Goal: Task Accomplishment & Management: Complete application form

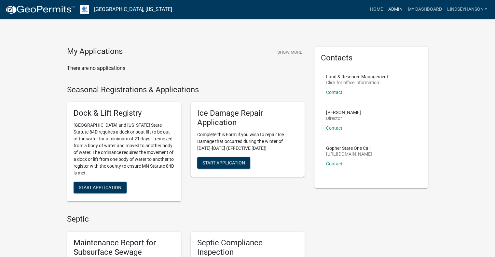
click at [392, 7] on link "Admin" at bounding box center [395, 9] width 20 height 12
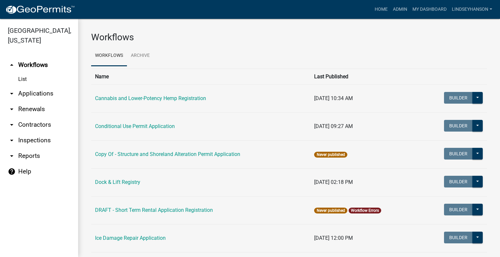
click at [37, 89] on link "arrow_drop_down Applications" at bounding box center [39, 94] width 78 height 16
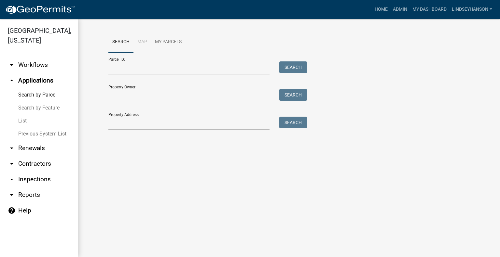
click at [35, 70] on link "arrow_drop_down Workflows" at bounding box center [39, 65] width 78 height 16
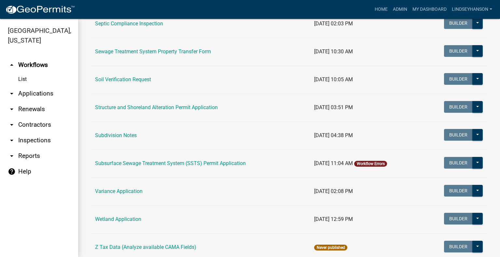
scroll to position [384, 0]
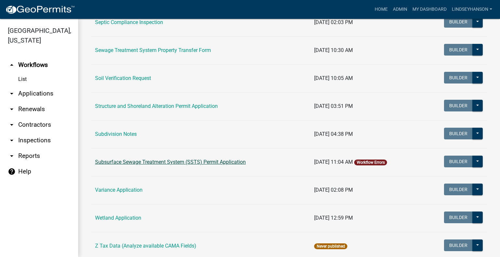
click at [227, 164] on link "Subsurface Sewage Treatment System (SSTS) Permit Application" at bounding box center [170, 162] width 151 height 6
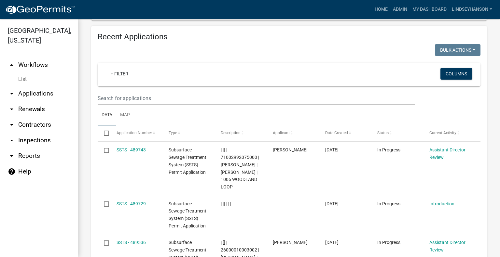
scroll to position [777, 0]
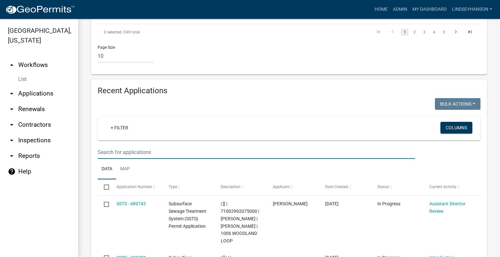
click at [315, 146] on input "text" at bounding box center [256, 152] width 317 height 13
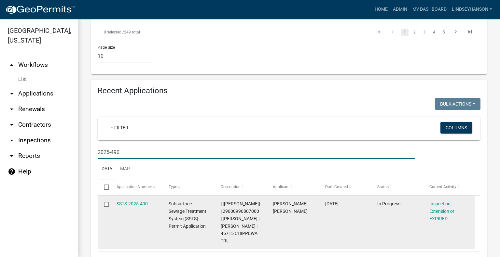
type input "2025-490"
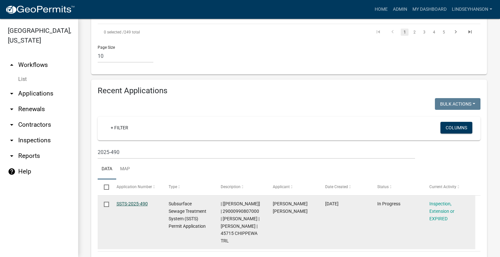
click at [131, 201] on link "SSTS-2025-490" at bounding box center [132, 203] width 31 height 5
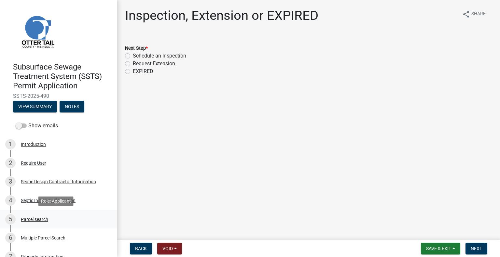
click at [37, 222] on div "Parcel search" at bounding box center [34, 219] width 27 height 5
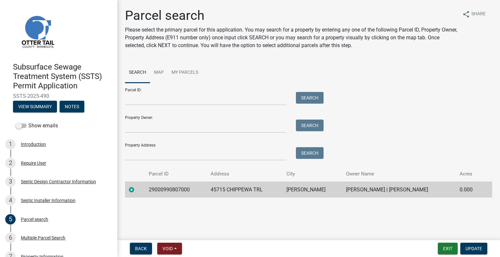
click at [165, 185] on td "29000990807000" at bounding box center [176, 190] width 62 height 16
copy td "29000990807000"
click at [233, 187] on td "45715 CHIPPEWA TRL" at bounding box center [245, 190] width 76 height 16
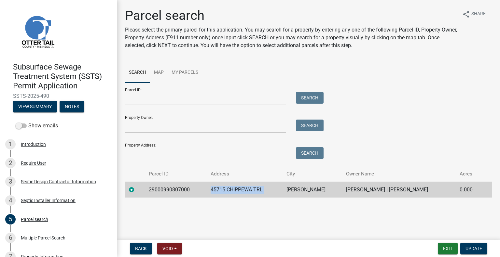
click at [233, 187] on td "45715 CHIPPEWA TRL" at bounding box center [245, 190] width 76 height 16
copy td "45715 CHIPPEWA TRL"
click at [292, 187] on td "VINING" at bounding box center [312, 190] width 60 height 16
copy td "VINING"
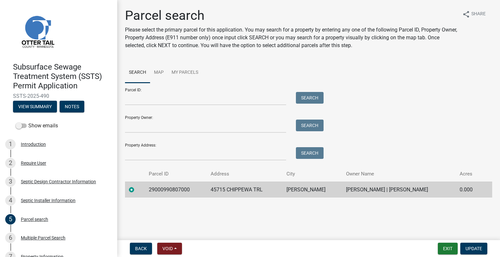
click at [361, 185] on td "ROGER R FREDERICK | BEATRICE K FREDERICK" at bounding box center [399, 190] width 114 height 16
copy td "ROGER R FREDERICK | BEATRICE K FREDERICK"
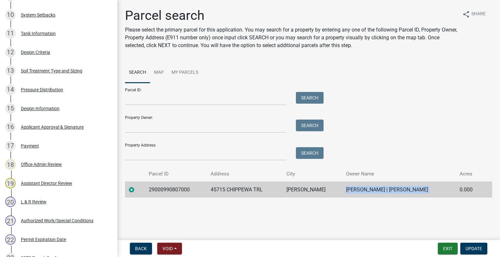
scroll to position [407, 0]
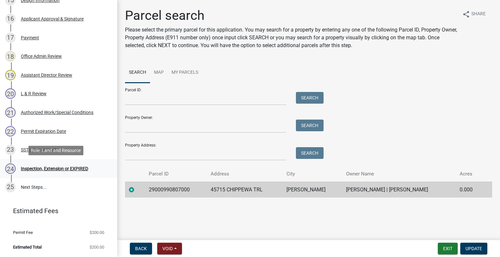
click at [58, 164] on div "24 Inspection, Extension or EXPIRED" at bounding box center [56, 169] width 102 height 10
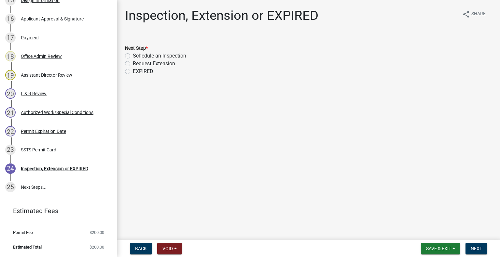
click at [173, 58] on label "Schedule an Inspection" at bounding box center [159, 56] width 53 height 8
click at [137, 56] on input "Schedule an Inspection" at bounding box center [135, 54] width 4 height 4
radio input "true"
click at [481, 250] on span "Next" at bounding box center [476, 248] width 11 height 5
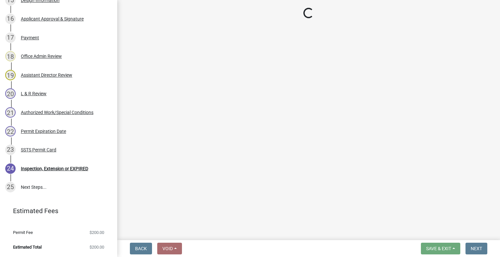
scroll to position [426, 0]
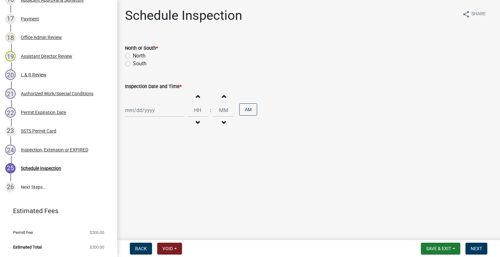
click at [142, 66] on label "South" at bounding box center [140, 64] width 14 height 8
click at [137, 64] on input "South" at bounding box center [135, 62] width 4 height 4
radio input "true"
click at [151, 109] on div at bounding box center [155, 110] width 60 height 13
select select "10"
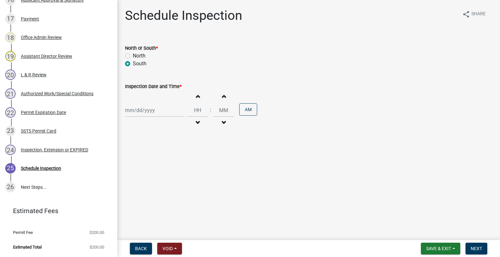
select select "2025"
click at [161, 153] on div "9" at bounding box center [163, 155] width 10 height 10
type input "10/09/2025"
click at [198, 119] on button "Decrement hours" at bounding box center [198, 123] width 14 height 12
type input "11"
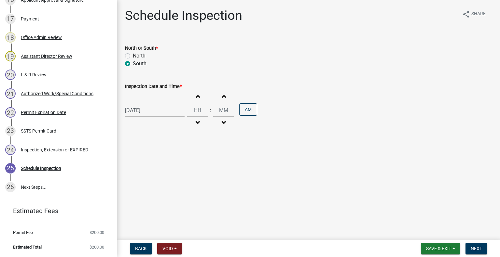
type input "00"
click at [198, 119] on button "Decrement hours" at bounding box center [198, 123] width 14 height 12
type input "10"
click at [245, 108] on button "PM" at bounding box center [248, 109] width 18 height 12
click at [476, 247] on span "Next" at bounding box center [476, 248] width 11 height 5
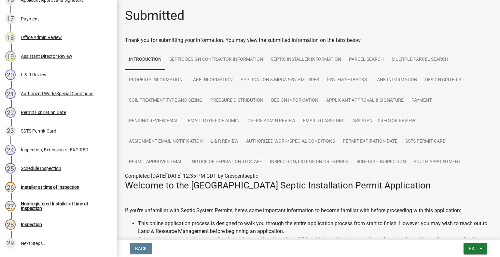
scroll to position [482, 0]
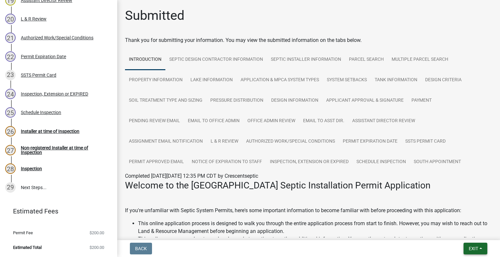
click at [483, 246] on button "Exit" at bounding box center [475, 249] width 24 height 12
click at [467, 233] on button "Save & Exit" at bounding box center [461, 232] width 52 height 16
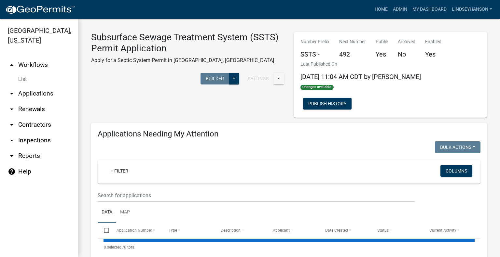
click at [50, 91] on link "arrow_drop_down Applications" at bounding box center [39, 94] width 78 height 16
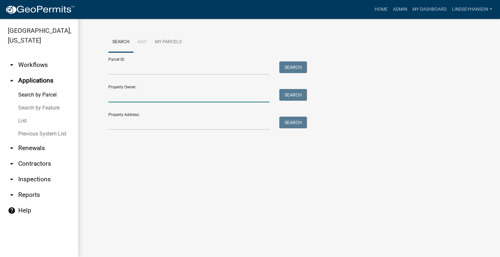
click at [140, 96] on input "Property Owner:" at bounding box center [188, 95] width 161 height 13
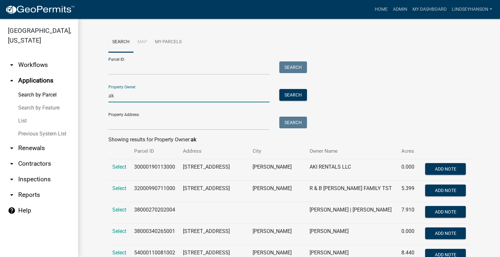
click at [154, 94] on input "ak" at bounding box center [188, 95] width 161 height 13
type input "a"
click at [38, 65] on link "arrow_drop_down Workflows" at bounding box center [39, 65] width 78 height 16
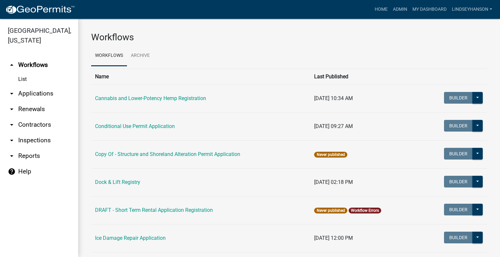
click at [34, 92] on link "arrow_drop_down Applications" at bounding box center [39, 94] width 78 height 16
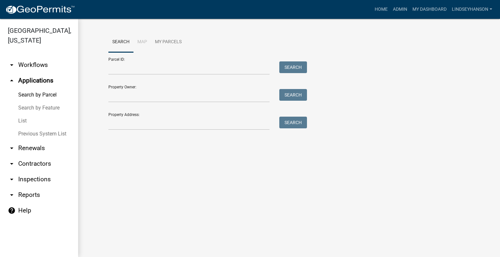
drag, startPoint x: 36, startPoint y: 62, endPoint x: 38, endPoint y: 66, distance: 4.5
click at [36, 62] on link "arrow_drop_down Workflows" at bounding box center [39, 65] width 78 height 16
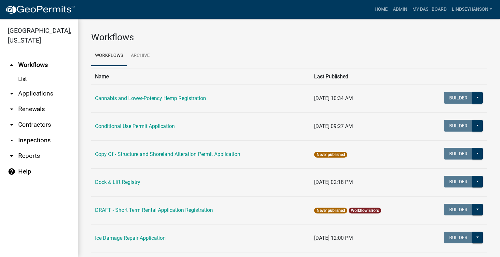
click at [52, 90] on link "arrow_drop_down Applications" at bounding box center [39, 94] width 78 height 16
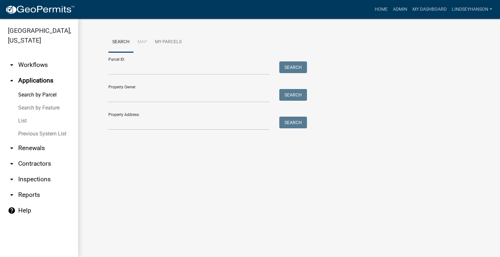
click at [46, 62] on link "arrow_drop_down Workflows" at bounding box center [39, 65] width 78 height 16
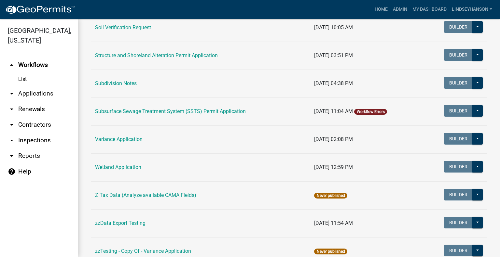
scroll to position [442, 0]
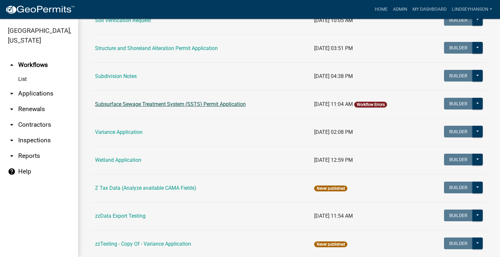
click at [211, 105] on link "Subsurface Sewage Treatment System (SSTS) Permit Application" at bounding box center [170, 104] width 151 height 6
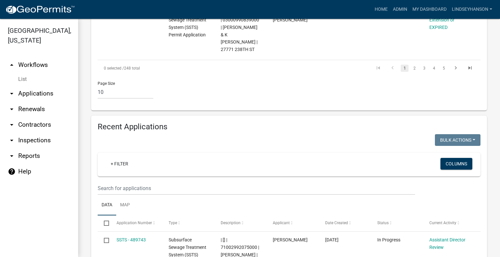
scroll to position [745, 0]
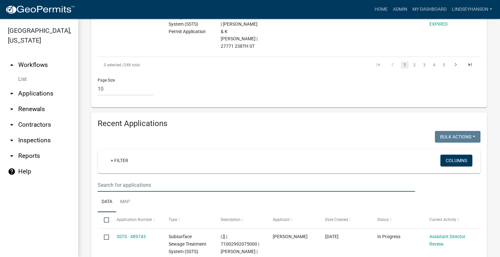
click at [299, 179] on input "text" at bounding box center [256, 185] width 317 height 13
type input "2025-444"
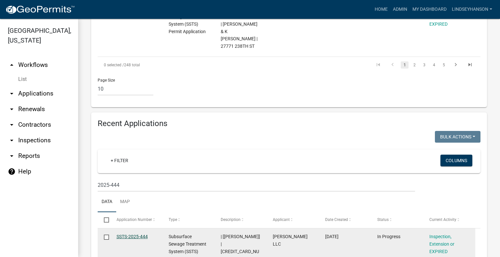
click at [134, 234] on link "SSTS-2025-444" at bounding box center [132, 236] width 31 height 5
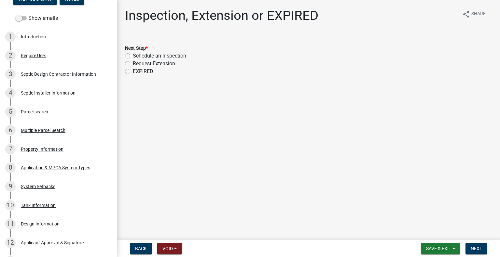
scroll to position [110, 0]
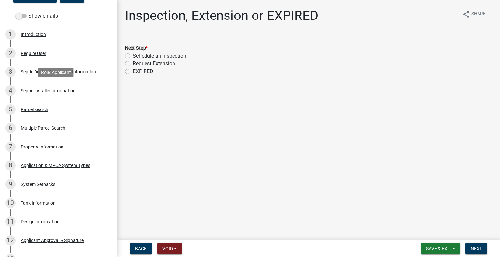
click at [73, 92] on div "Septic Installer Information" at bounding box center [48, 91] width 55 height 5
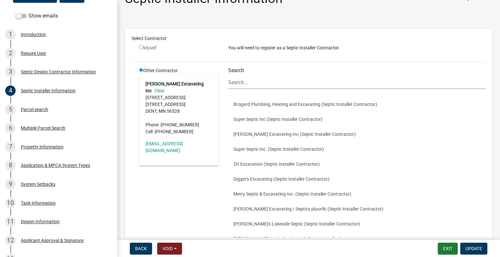
scroll to position [0, 0]
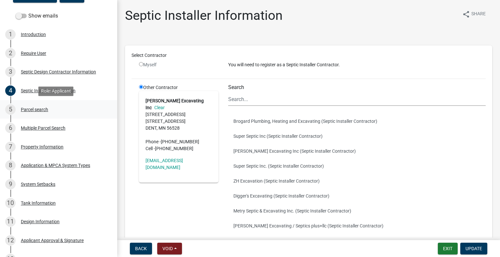
click at [43, 108] on div "Parcel search" at bounding box center [34, 109] width 27 height 5
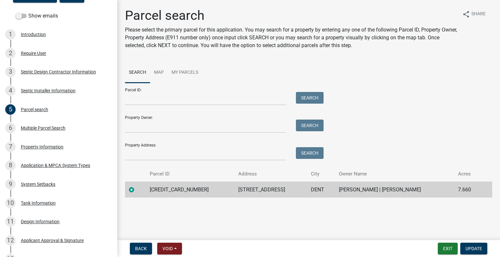
click at [161, 187] on td "56000270204004" at bounding box center [190, 190] width 89 height 16
copy td "56000270204004"
click at [240, 190] on td "35051 CO HWY 35" at bounding box center [270, 190] width 73 height 16
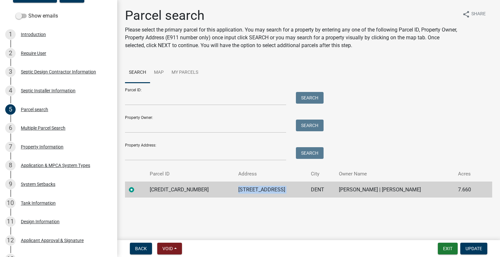
click at [240, 190] on td "35051 CO HWY 35" at bounding box center [270, 190] width 73 height 16
copy td "35051 CO HWY 35"
click at [307, 189] on td "DENT" at bounding box center [321, 190] width 28 height 16
click at [376, 190] on td "KEITH G BURCK | CYNTHIA S BURCK" at bounding box center [394, 190] width 119 height 16
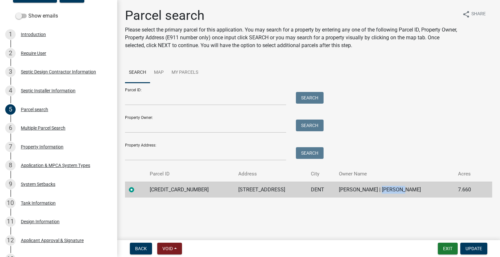
click at [376, 190] on td "KEITH G BURCK | CYNTHIA S BURCK" at bounding box center [394, 190] width 119 height 16
copy td "KEITH G BURCK | CYNTHIA S BURCK"
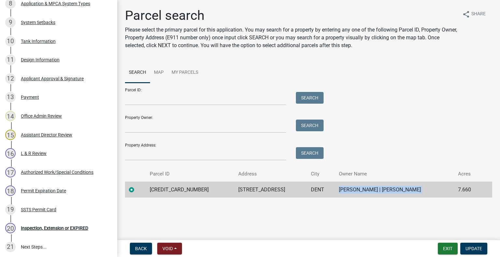
scroll to position [332, 0]
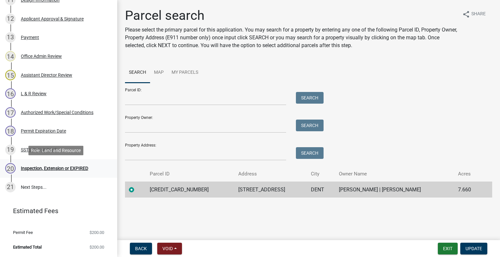
click at [75, 168] on div "Inspection, Extension or EXPIRED" at bounding box center [54, 168] width 67 height 5
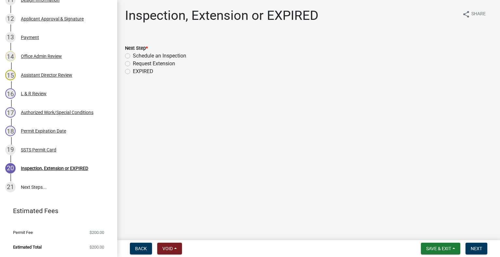
click at [173, 55] on label "Schedule an Inspection" at bounding box center [159, 56] width 53 height 8
click at [137, 55] on input "Schedule an Inspection" at bounding box center [135, 54] width 4 height 4
radio input "true"
click at [475, 246] on span "Next" at bounding box center [476, 248] width 11 height 5
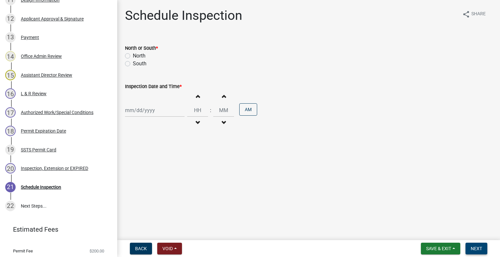
scroll to position [350, 0]
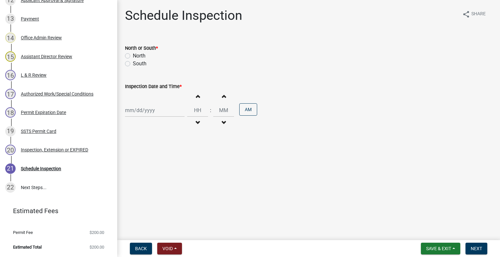
click at [139, 54] on label "North" at bounding box center [139, 56] width 13 height 8
click at [137, 54] on input "North" at bounding box center [135, 54] width 4 height 4
radio input "true"
click at [141, 116] on div at bounding box center [155, 110] width 60 height 13
select select "10"
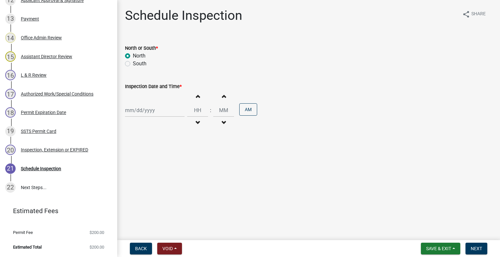
select select "2025"
click at [169, 151] on div "6 7 8 9 10 11 12" at bounding box center [163, 155] width 76 height 10
click at [165, 156] on div "9" at bounding box center [163, 155] width 10 height 10
type input "10/09/2025"
click at [196, 120] on span "button" at bounding box center [197, 122] width 3 height 5
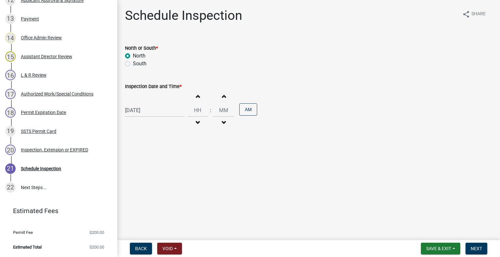
type input "11"
type input "00"
click at [198, 97] on button "Increment hours" at bounding box center [198, 96] width 14 height 12
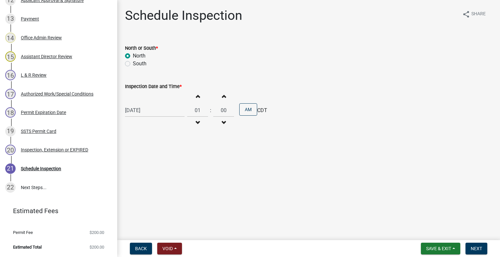
type input "02"
click at [243, 110] on button "AM" at bounding box center [248, 109] width 18 height 12
click at [476, 249] on span "Next" at bounding box center [476, 248] width 11 height 5
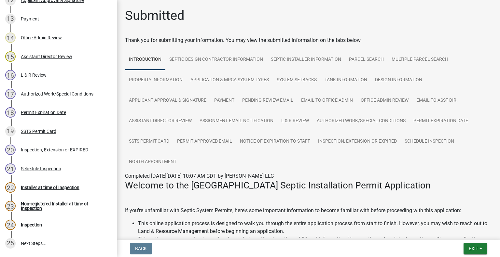
scroll to position [407, 0]
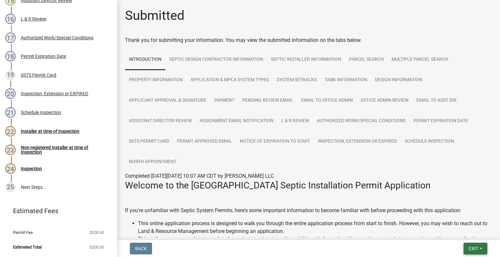
click at [484, 250] on button "Exit" at bounding box center [475, 249] width 24 height 12
click at [476, 239] on button "Save & Exit" at bounding box center [461, 232] width 52 height 16
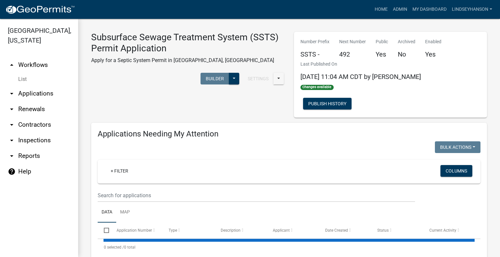
click at [47, 93] on link "arrow_drop_down Applications" at bounding box center [39, 94] width 78 height 16
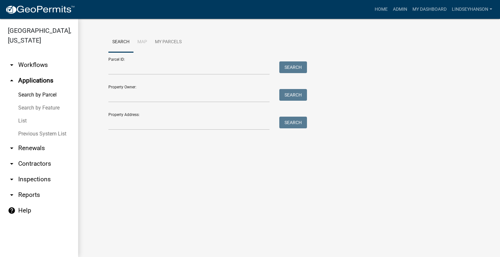
click at [44, 67] on link "arrow_drop_down Workflows" at bounding box center [39, 65] width 78 height 16
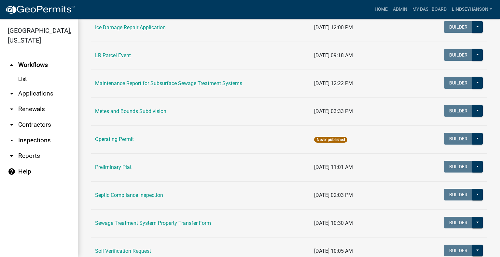
scroll to position [237, 0]
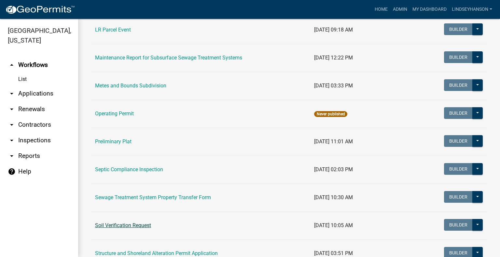
click at [121, 224] on link "Soil Verification Request" at bounding box center [123, 226] width 56 height 6
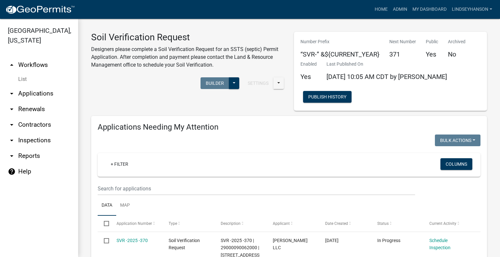
scroll to position [65, 0]
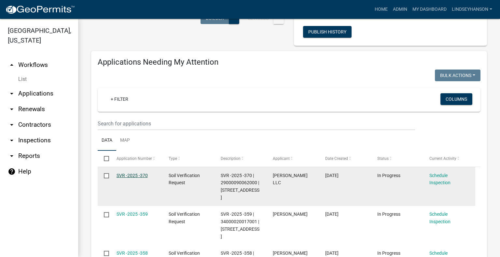
click at [131, 177] on link "SVR -2025 -370" at bounding box center [132, 175] width 31 height 5
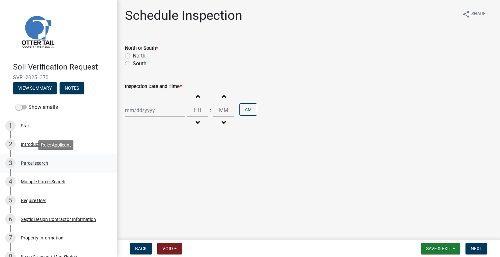
click at [24, 165] on div "Parcel search" at bounding box center [34, 163] width 27 height 5
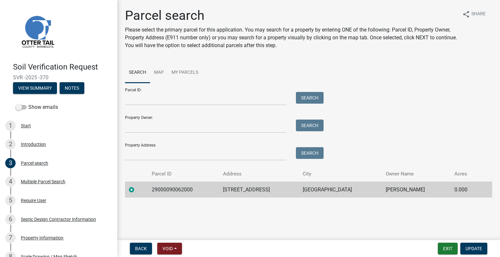
click at [166, 194] on td "29000090062000" at bounding box center [183, 190] width 71 height 16
copy td "29000090062000"
click at [262, 188] on td "26560 CO HWY 5" at bounding box center [259, 190] width 80 height 16
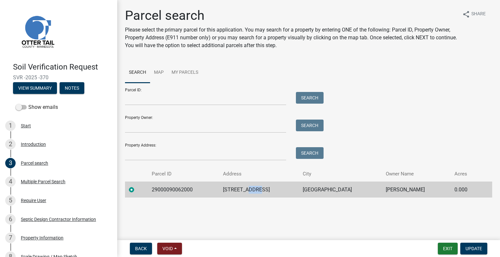
click at [262, 188] on td "26560 CO HWY 5" at bounding box center [259, 190] width 80 height 16
copy td "26560 CO HWY 5"
click at [336, 192] on td "BATTLE LAKE" at bounding box center [340, 190] width 83 height 16
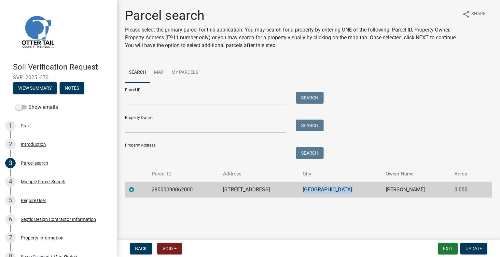
click at [336, 192] on td "BATTLE LAKE" at bounding box center [340, 190] width 83 height 16
copy td "BATTLE LAKE"
click at [393, 188] on td "TROY J GILLESPIE" at bounding box center [416, 190] width 68 height 16
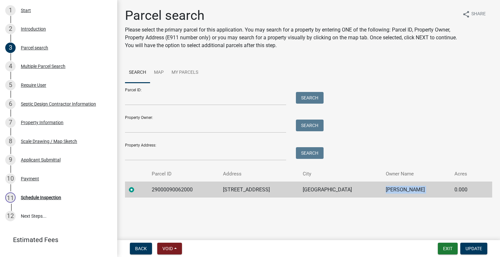
scroll to position [144, 0]
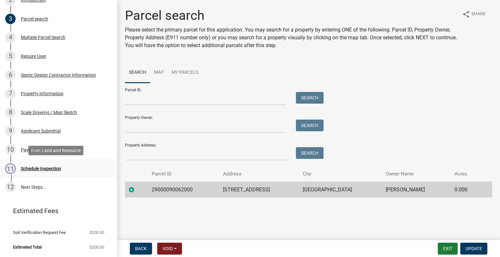
click at [53, 168] on div "Schedule Inspection" at bounding box center [41, 169] width 40 height 5
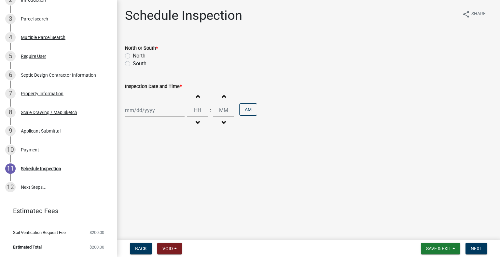
click at [141, 65] on label "South" at bounding box center [140, 64] width 14 height 8
click at [137, 64] on input "South" at bounding box center [135, 62] width 4 height 4
radio input "true"
click at [161, 116] on div at bounding box center [155, 110] width 60 height 13
select select "10"
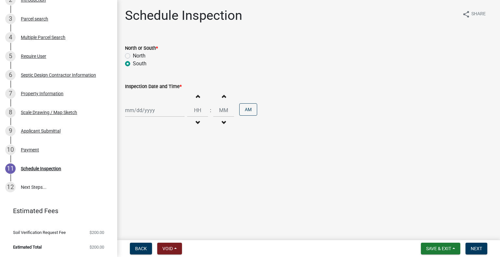
select select "2025"
click at [160, 154] on div "9" at bounding box center [163, 155] width 10 height 10
type input "10/09/2025"
click at [196, 117] on button "Decrement hours" at bounding box center [198, 123] width 14 height 12
type input "11"
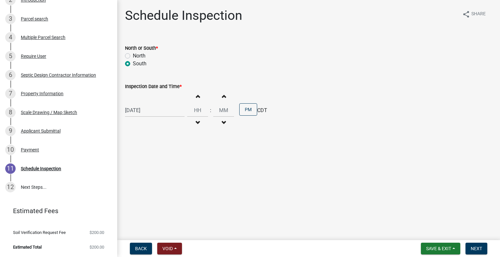
type input "00"
click at [196, 97] on span "button" at bounding box center [197, 96] width 3 height 5
type input "01"
click at [246, 112] on button "AM" at bounding box center [248, 109] width 18 height 12
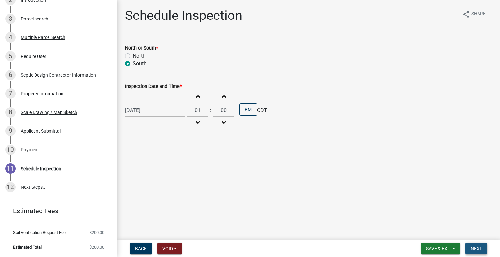
click at [480, 251] on span "Next" at bounding box center [476, 248] width 11 height 5
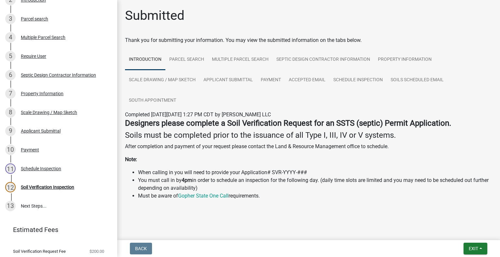
scroll to position [163, 0]
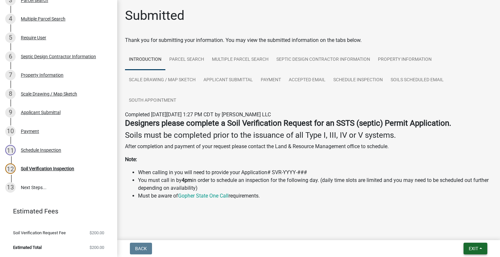
click at [481, 251] on button "Exit" at bounding box center [475, 249] width 24 height 12
click at [462, 231] on button "Save & Exit" at bounding box center [461, 232] width 52 height 16
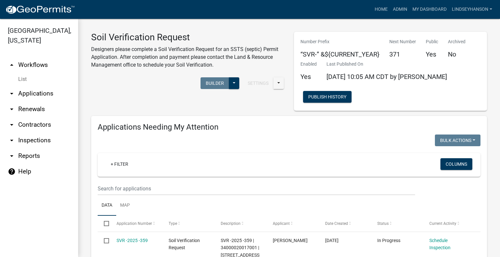
click at [43, 93] on link "arrow_drop_down Applications" at bounding box center [39, 94] width 78 height 16
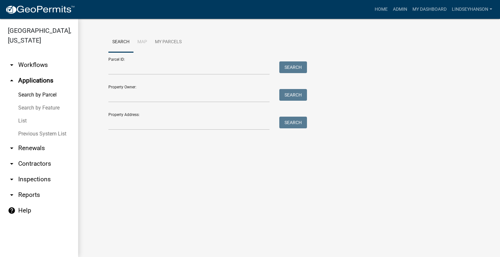
click at [180, 132] on div "Search Map My Parcels Parcel ID: Search Property Owner: Search Property Address…" at bounding box center [288, 84] width 371 height 104
click at [179, 127] on input "Property Address:" at bounding box center [188, 123] width 161 height 13
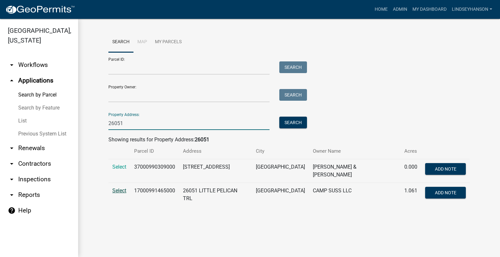
type input "26051"
click at [120, 188] on span "Select" at bounding box center [119, 191] width 14 height 6
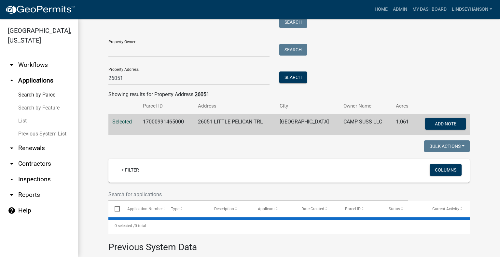
scroll to position [98, 0]
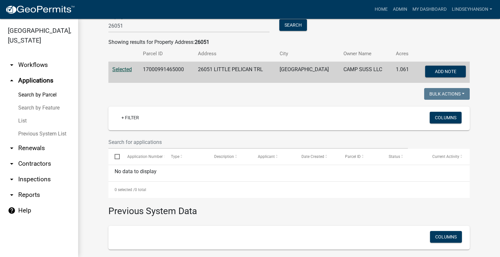
click at [167, 69] on td "17000991465000" at bounding box center [166, 72] width 55 height 21
click at [24, 61] on link "arrow_drop_down Workflows" at bounding box center [39, 65] width 78 height 16
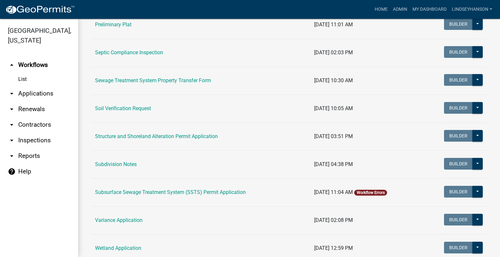
scroll to position [354, 0]
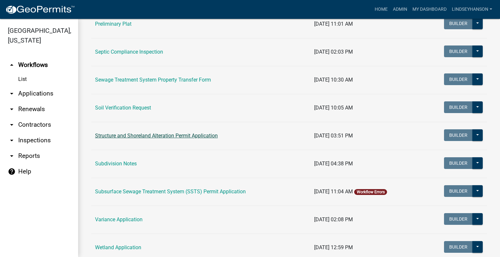
click at [169, 133] on link "Structure and Shoreland Alteration Permit Application" at bounding box center [156, 136] width 123 height 6
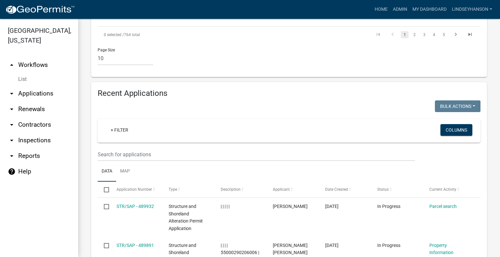
scroll to position [788, 0]
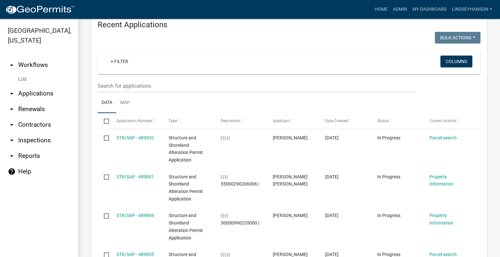
click at [249, 71] on wm-filter-builder "+ Filter Columns" at bounding box center [289, 71] width 383 height 42
click at [248, 79] on input "text" at bounding box center [256, 85] width 317 height 13
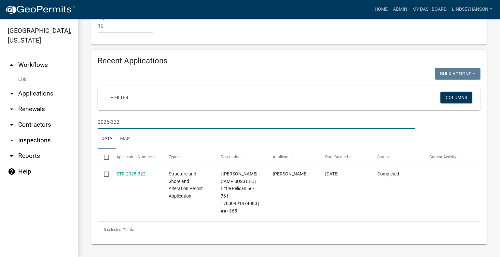
scroll to position [744, 0]
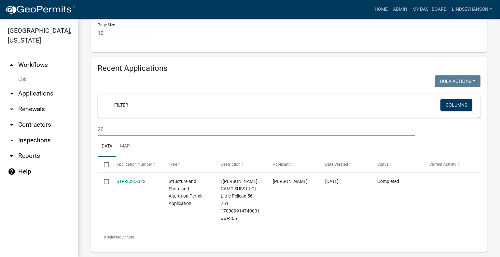
type input "2"
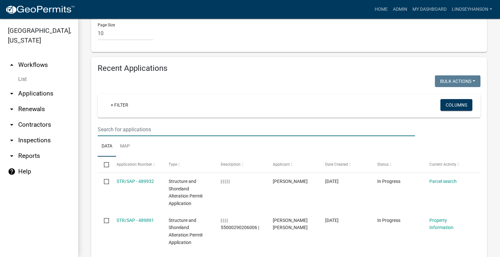
scroll to position [788, 0]
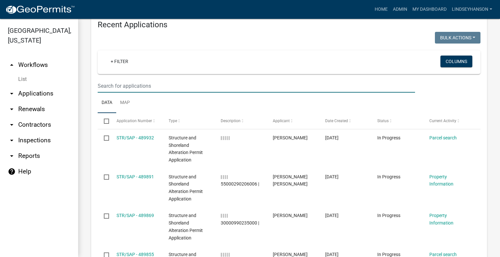
click at [49, 97] on link "arrow_drop_down Applications" at bounding box center [39, 94] width 78 height 16
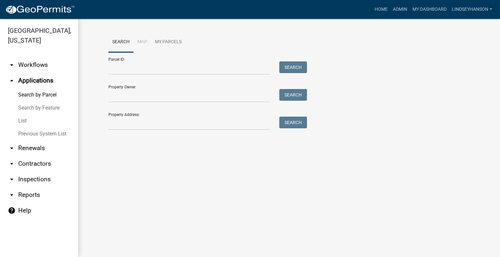
click at [47, 68] on link "arrow_drop_down Workflows" at bounding box center [39, 65] width 78 height 16
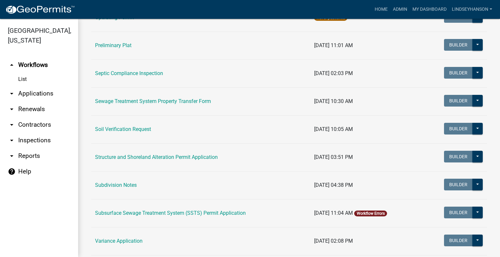
scroll to position [337, 0]
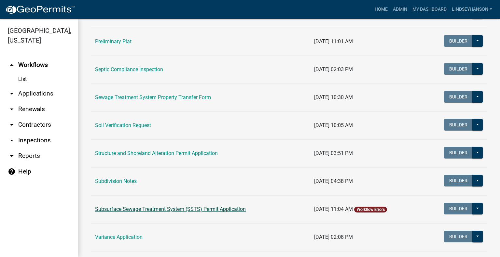
click at [234, 209] on link "Subsurface Sewage Treatment System (SSTS) Permit Application" at bounding box center [170, 209] width 151 height 6
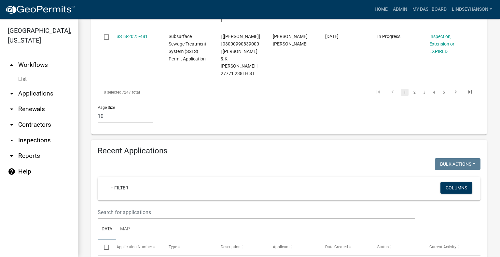
scroll to position [729, 0]
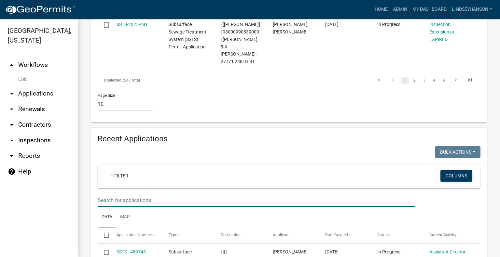
click at [285, 194] on input "text" at bounding box center [256, 200] width 317 height 13
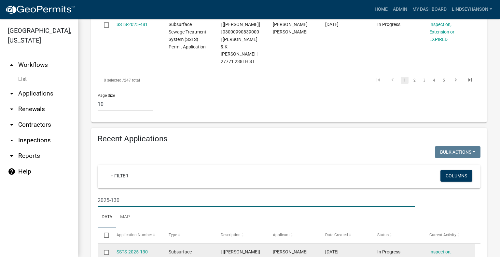
type input "2025-130"
drag, startPoint x: 136, startPoint y: 196, endPoint x: 162, endPoint y: 193, distance: 26.8
click at [136, 250] on link "SSTS-2025-130" at bounding box center [132, 252] width 31 height 5
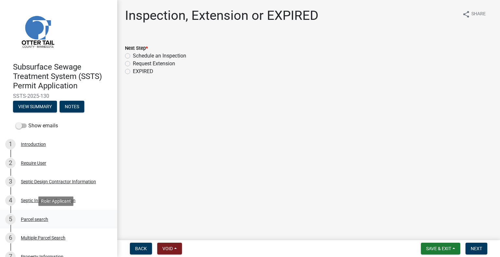
click at [55, 217] on div "5 Parcel search" at bounding box center [56, 219] width 102 height 10
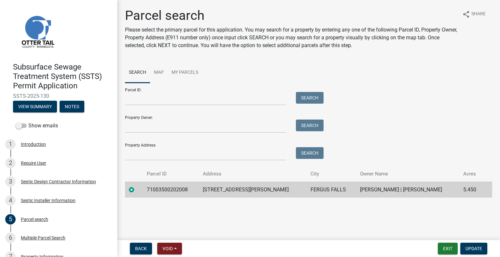
click at [175, 192] on td "71003500202008" at bounding box center [171, 190] width 56 height 16
click at [242, 192] on td "2103 WEYRENS RD" at bounding box center [252, 190] width 107 height 16
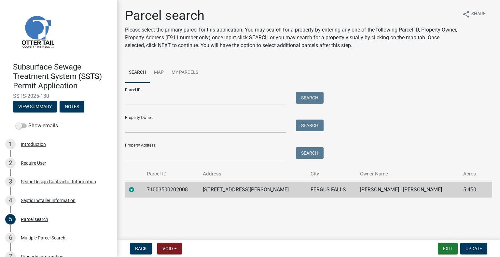
click at [307, 188] on td "FERGUS FALLS" at bounding box center [332, 190] width 50 height 16
click at [356, 185] on td "DANIEL J ROSENDAHL | KATHRYN A ROSENDAHL" at bounding box center [407, 190] width 103 height 16
click at [356, 189] on td "DANIEL J ROSENDAHL | KATHRYN A ROSENDAHL" at bounding box center [407, 190] width 103 height 16
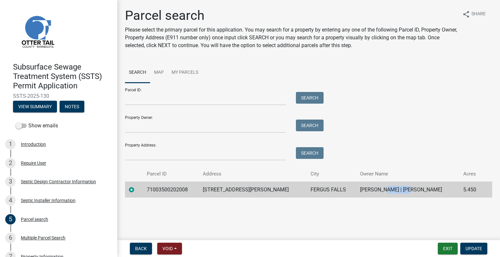
click at [356, 189] on td "DANIEL J ROSENDAHL | KATHRYN A ROSENDAHL" at bounding box center [407, 190] width 103 height 16
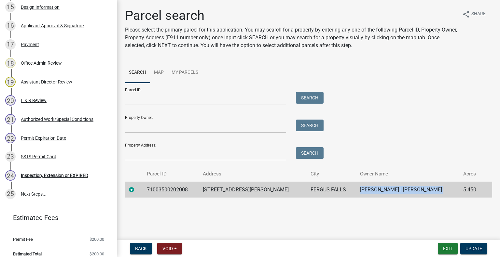
scroll to position [407, 0]
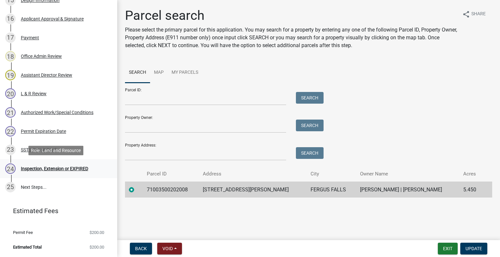
click at [68, 169] on div "Inspection, Extension or EXPIRED" at bounding box center [54, 169] width 67 height 5
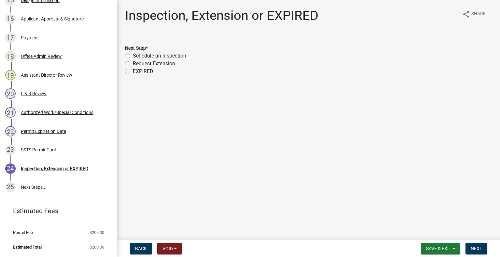
click at [172, 54] on label "Schedule an Inspection" at bounding box center [159, 56] width 53 height 8
click at [137, 54] on input "Schedule an Inspection" at bounding box center [135, 54] width 4 height 4
radio input "true"
click at [480, 248] on span "Next" at bounding box center [476, 248] width 11 height 5
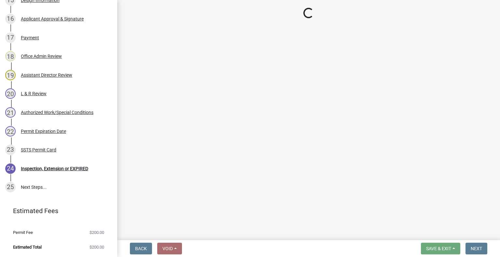
scroll to position [426, 0]
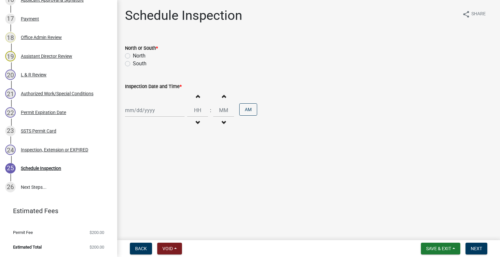
click at [140, 61] on label "South" at bounding box center [140, 64] width 14 height 8
click at [137, 61] on input "South" at bounding box center [135, 62] width 4 height 4
radio input "true"
select select "10"
select select "2025"
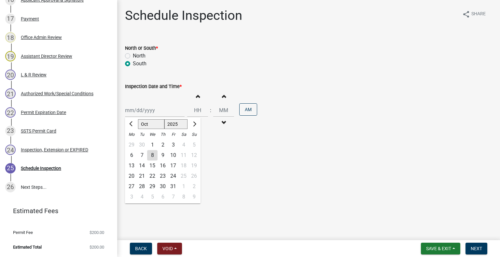
click at [143, 114] on div "Jan Feb Mar Apr May Jun Jul Aug Sep Oct Nov Dec 1525 1526 1527 1528 1529 1530 1…" at bounding box center [155, 110] width 60 height 13
click at [165, 153] on div "9" at bounding box center [163, 155] width 10 height 10
type input "10/09/2025"
click at [197, 124] on button "Decrement hours" at bounding box center [198, 123] width 14 height 12
type input "11"
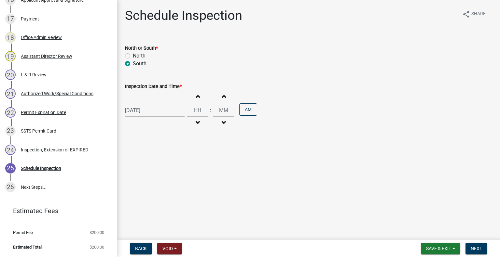
type input "00"
click at [195, 103] on div "Increment hours 11 Decrement hours" at bounding box center [197, 110] width 21 height 40
click at [250, 117] on div "PM" at bounding box center [248, 110] width 18 height 14
drag, startPoint x: 244, startPoint y: 112, endPoint x: 231, endPoint y: 110, distance: 13.1
click at [244, 111] on button "PM" at bounding box center [248, 109] width 18 height 12
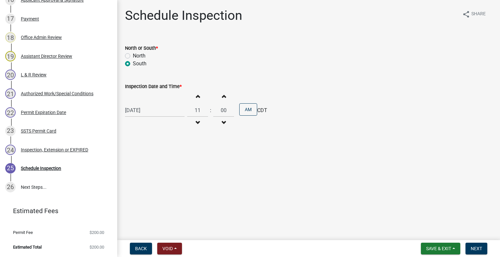
click at [198, 98] on button "Increment hours" at bounding box center [198, 96] width 14 height 12
type input "12"
click at [474, 245] on button "Next" at bounding box center [476, 249] width 22 height 12
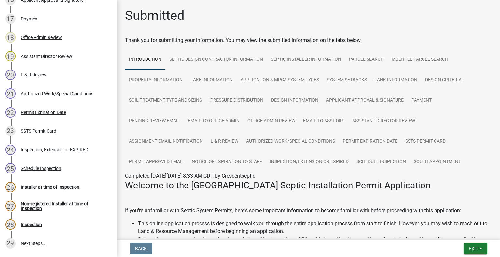
scroll to position [482, 0]
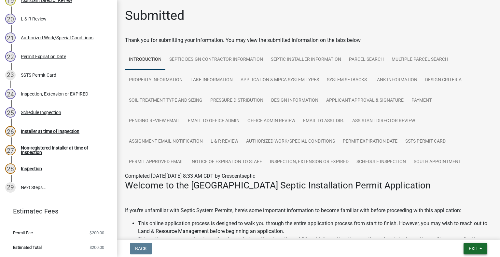
click at [480, 252] on button "Exit" at bounding box center [475, 249] width 24 height 12
click at [450, 231] on button "Save & Exit" at bounding box center [461, 232] width 52 height 16
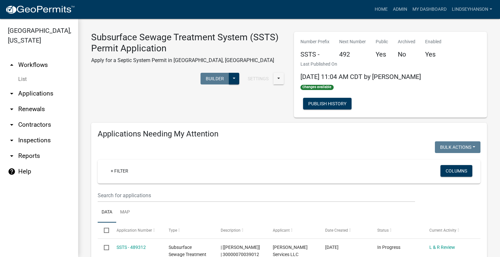
click at [34, 91] on link "arrow_drop_down Applications" at bounding box center [39, 94] width 78 height 16
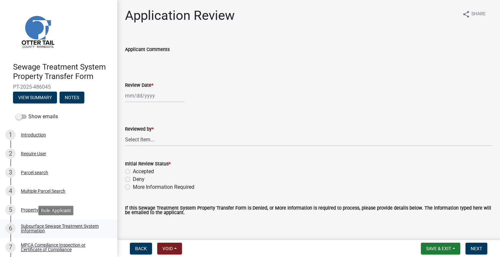
click at [72, 223] on link "6 Subsurface Sewage Treatment System Information" at bounding box center [58, 229] width 117 height 19
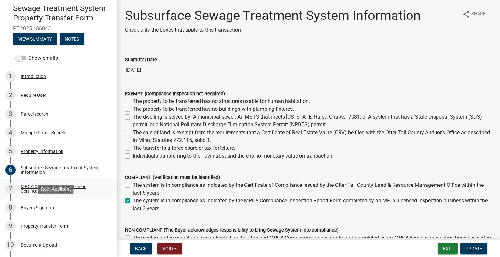
scroll to position [59, 0]
click at [67, 184] on div "7 MPCA Compliance Inspection or Certificate of Compliance" at bounding box center [56, 189] width 102 height 10
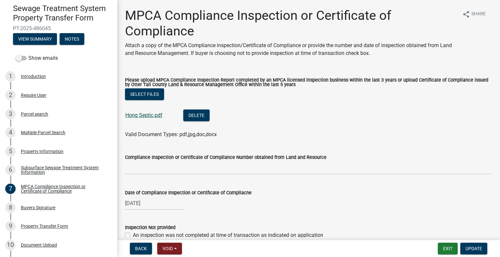
click at [154, 118] on link "Hong Septic.pdf" at bounding box center [143, 115] width 37 height 6
click at [46, 206] on div "Buyers Signature" at bounding box center [38, 208] width 34 height 5
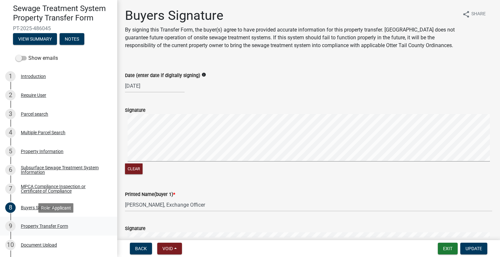
click at [59, 225] on div "Property Transfer Form" at bounding box center [44, 226] width 47 height 5
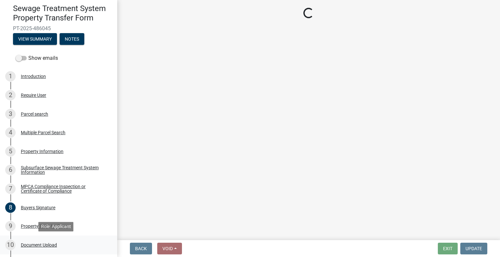
click at [51, 244] on div "Document Upload" at bounding box center [39, 245] width 36 height 5
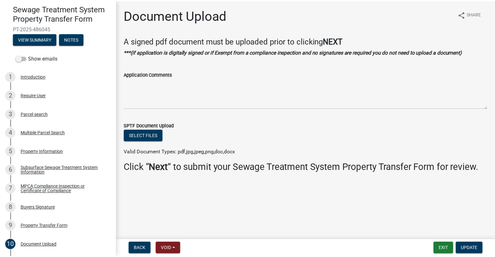
scroll to position [96, 0]
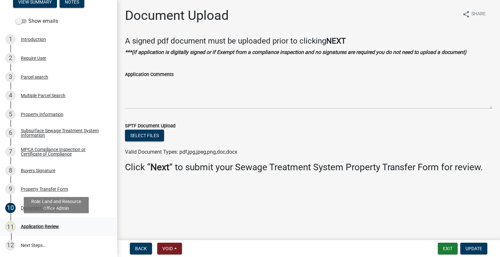
click at [40, 229] on div "Application Review" at bounding box center [40, 227] width 38 height 5
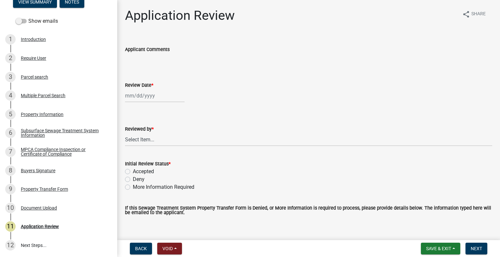
select select "10"
select select "2025"
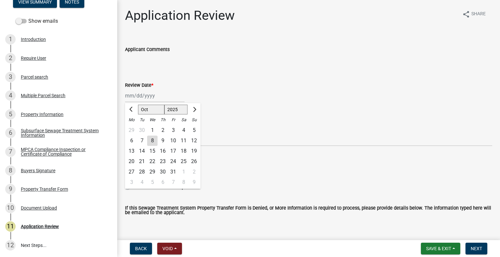
click at [154, 95] on div "Jan Feb Mar Apr May Jun Jul Aug Sep Oct Nov Dec 1525 1526 1527 1528 1529 1530 1…" at bounding box center [155, 95] width 60 height 13
click at [155, 140] on div "8" at bounding box center [152, 141] width 10 height 10
type input "10/08/2025"
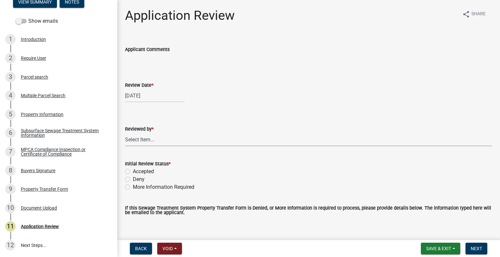
click at [155, 140] on select "Select Item... Alexis Newark Amy Busko Andrea Perales Brittany Tollefson Christ…" at bounding box center [308, 139] width 367 height 13
click at [125, 133] on select "Select Item... Alexis Newark Amy Busko Andrea Perales Brittany Tollefson Christ…" at bounding box center [308, 139] width 367 height 13
select select "2217fab6-25d2-4df2-8e35-18ddd05e0fe8"
click at [146, 170] on label "Accepted" at bounding box center [143, 172] width 21 height 8
click at [137, 170] on input "Accepted" at bounding box center [135, 170] width 4 height 4
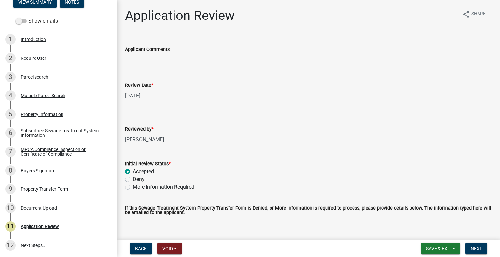
radio input "true"
click at [471, 249] on span "Next" at bounding box center [476, 248] width 11 height 5
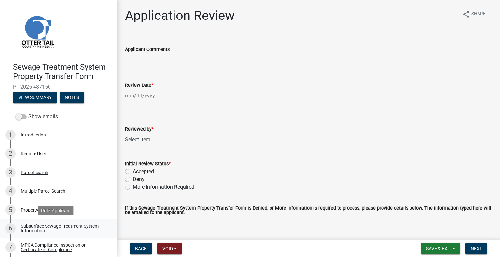
click at [80, 221] on link "6 Subsurface Sewage Treatment System Information" at bounding box center [58, 229] width 117 height 19
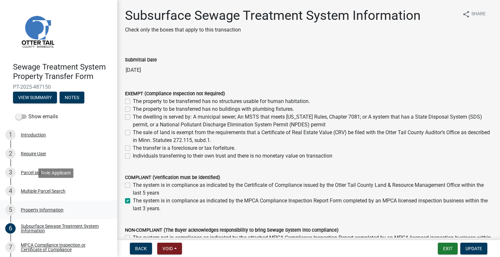
drag, startPoint x: 110, startPoint y: 179, endPoint x: 107, endPoint y: 205, distance: 26.2
click at [109, 205] on ul "1 Introduction 2 Require User 3 Parcel search 4 Multiple Parcel Search 5 Proper…" at bounding box center [58, 238] width 117 height 230
click at [54, 256] on link "7 MPCA Compliance Inspection or Certificate of Compliance" at bounding box center [58, 247] width 117 height 19
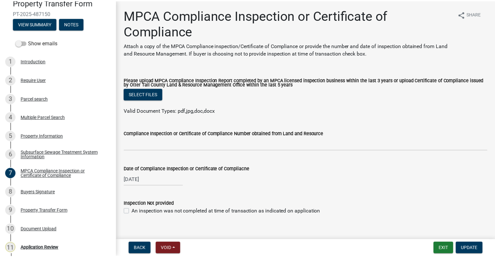
scroll to position [79, 0]
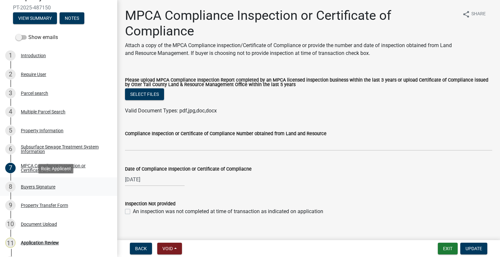
click at [53, 181] on link "8 Buyers Signature" at bounding box center [58, 187] width 117 height 19
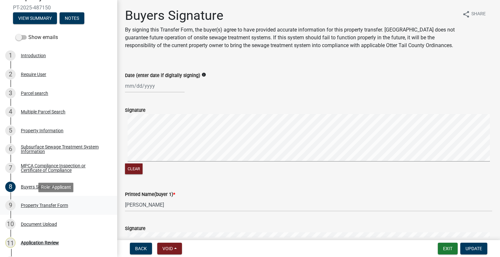
click at [60, 208] on div "9 Property Transfer Form" at bounding box center [56, 205] width 102 height 10
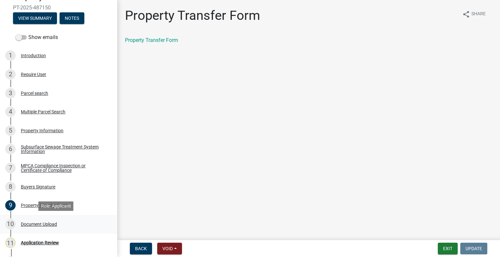
click at [56, 223] on div "Document Upload" at bounding box center [39, 224] width 36 height 5
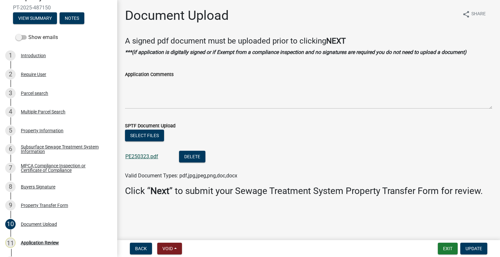
click at [148, 159] on link "PE250323.pdf" at bounding box center [141, 157] width 33 height 6
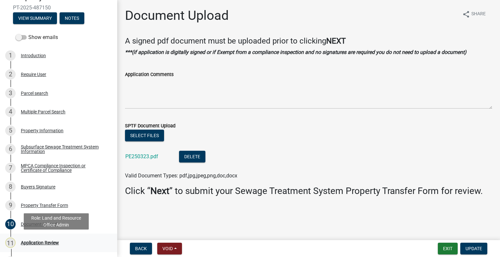
click at [31, 241] on div "Application Review" at bounding box center [40, 243] width 38 height 5
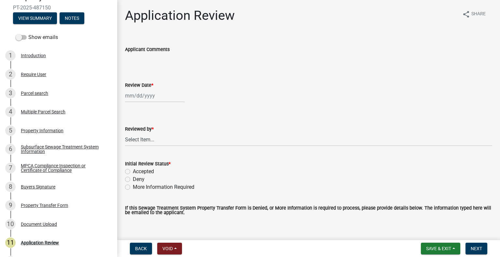
select select "10"
select select "2025"
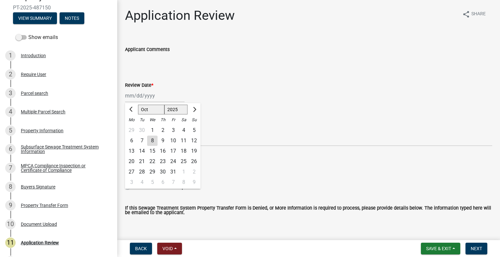
click at [156, 100] on div "Jan Feb Mar Apr May Jun Jul Aug Sep Oct Nov Dec 1525 1526 1527 1528 1529 1530 1…" at bounding box center [155, 95] width 60 height 13
click at [155, 140] on div "8" at bounding box center [152, 141] width 10 height 10
type input "10/08/2025"
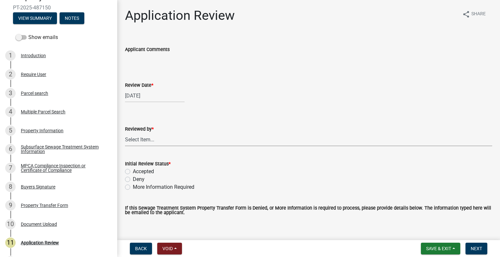
click at [154, 140] on select "Select Item... Alexis Newark Amy Busko Andrea Perales Brittany Tollefson Christ…" at bounding box center [308, 139] width 367 height 13
click at [125, 133] on select "Select Item... Alexis Newark Amy Busko Andrea Perales Brittany Tollefson Christ…" at bounding box center [308, 139] width 367 height 13
select select "2217fab6-25d2-4df2-8e35-18ddd05e0fe8"
click at [144, 169] on label "Accepted" at bounding box center [143, 172] width 21 height 8
click at [137, 169] on input "Accepted" at bounding box center [135, 170] width 4 height 4
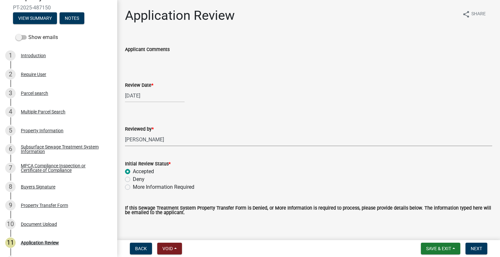
radio input "true"
click at [476, 246] on span "Next" at bounding box center [476, 248] width 11 height 5
